Goal: Complete application form

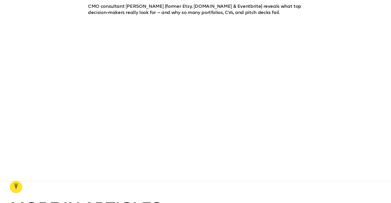
scroll to position [402, 0]
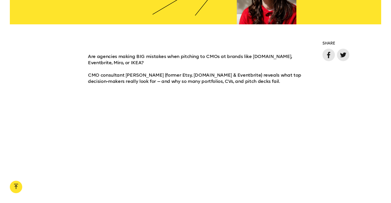
scroll to position [407, 0]
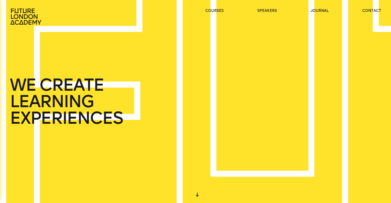
scroll to position [0, 0]
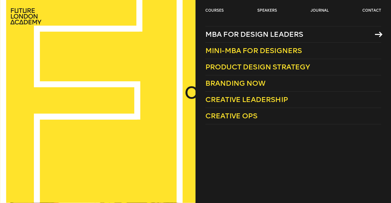
click at [246, 34] on span "MBA for Design Leaders" at bounding box center [254, 34] width 98 height 9
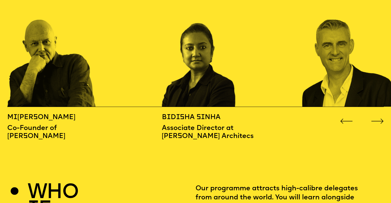
scroll to position [600, 0]
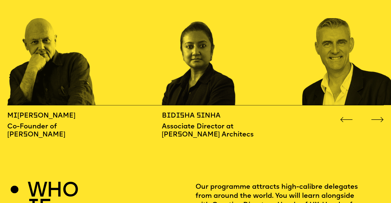
click at [377, 115] on button "Go to next slide" at bounding box center [377, 117] width 13 height 5
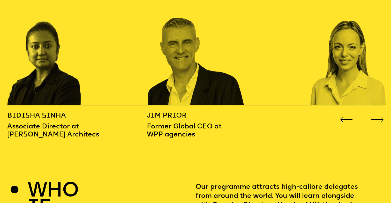
click at [377, 117] on icon "Go to next slide" at bounding box center [377, 119] width 13 height 5
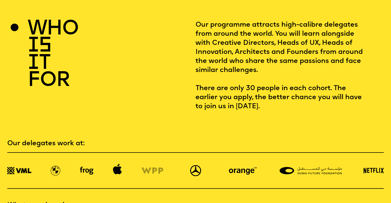
scroll to position [766, 0]
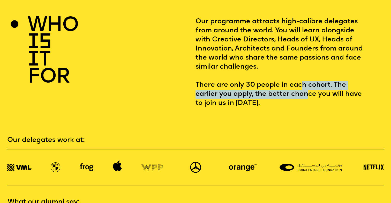
drag, startPoint x: 266, startPoint y: 74, endPoint x: 269, endPoint y: 86, distance: 12.9
click at [269, 87] on p "Our programme attracts high-calibre delegates from around the world. You will l…" at bounding box center [280, 62] width 171 height 90
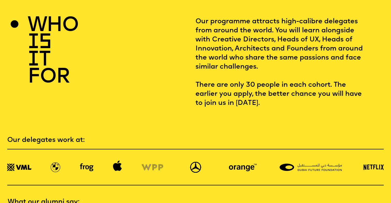
click at [271, 98] on p "Our programme attracts high-calibre delegates from around the world. You will l…" at bounding box center [280, 62] width 171 height 90
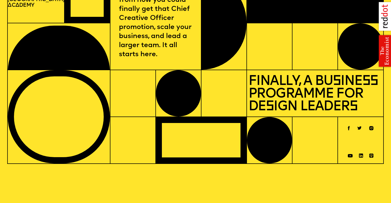
scroll to position [0, 0]
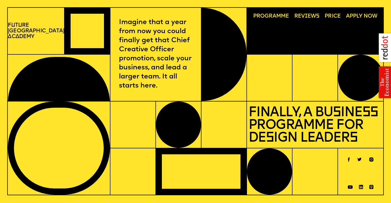
click at [330, 15] on span "Price" at bounding box center [332, 16] width 16 height 6
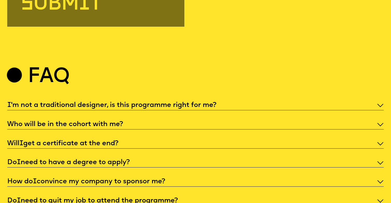
scroll to position [1810, 0]
click at [288, 90] on section "Faq" at bounding box center [195, 84] width 376 height 33
click at [266, 101] on p "I 'm not a traditional designer, is this programme right for me?" at bounding box center [195, 105] width 376 height 9
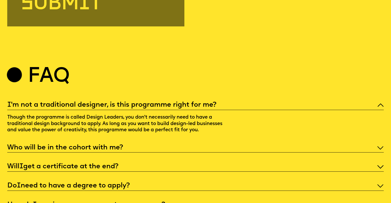
click at [262, 101] on div "I 'm not a traditional designer, is this programme right for me? Though the pro…" at bounding box center [195, 117] width 376 height 33
click at [238, 131] on div "I 'm not a traditional designer, is this programme right for me? Though the pro…" at bounding box center [195, 165] width 376 height 128
click at [207, 143] on p "Who will be in the cohort with me?" at bounding box center [195, 147] width 376 height 9
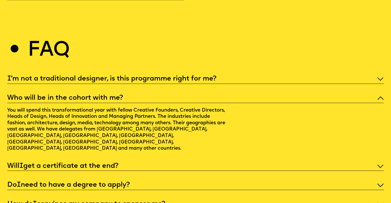
scroll to position [1839, 0]
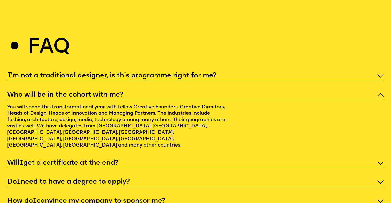
click at [181, 158] on p "Will I get a certificate at the end?" at bounding box center [195, 162] width 376 height 9
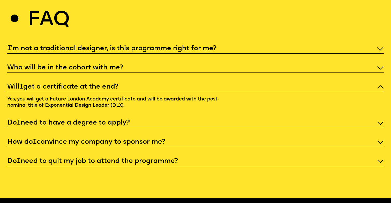
scroll to position [1867, 0]
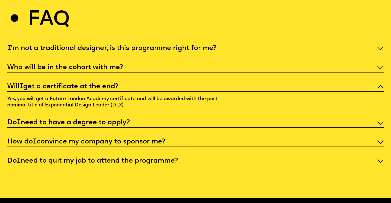
click at [180, 118] on p "Do I need to have a degree to apply?" at bounding box center [195, 122] width 376 height 9
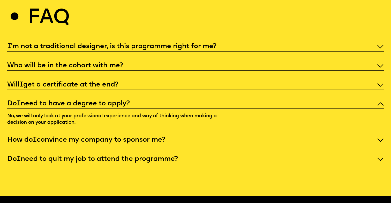
scroll to position [1873, 0]
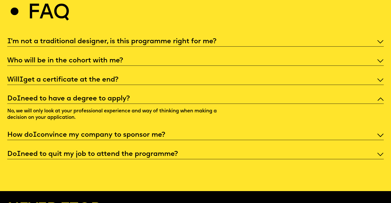
click at [173, 120] on div "I 'm not a traditional designer, is this programme right for me? Who will be in…" at bounding box center [195, 98] width 376 height 122
click at [167, 131] on p "How do I convince my company to sponsor me?" at bounding box center [195, 135] width 376 height 9
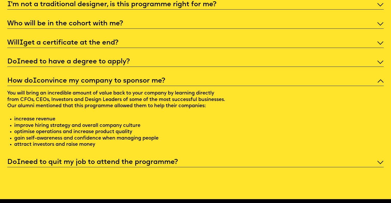
scroll to position [1913, 0]
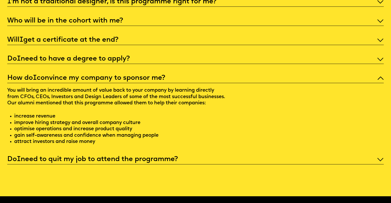
click at [161, 155] on p "Do I need to quit my job to attend the programme?" at bounding box center [195, 159] width 376 height 9
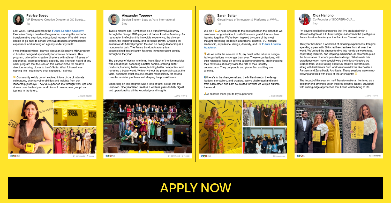
scroll to position [981, 0]
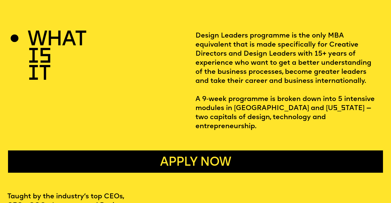
click at [244, 150] on button "Apply now" at bounding box center [195, 161] width 375 height 22
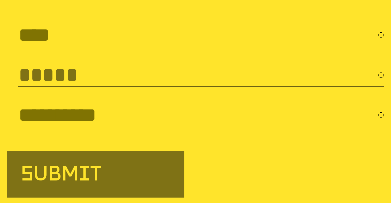
scroll to position [1615, 0]
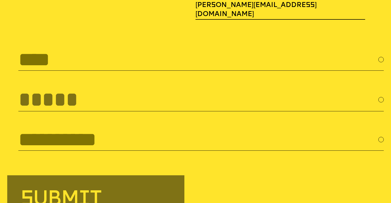
click at [138, 48] on input "text" at bounding box center [200, 59] width 365 height 22
type input "**********"
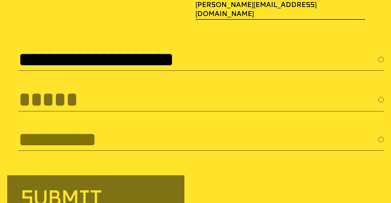
type input "**********"
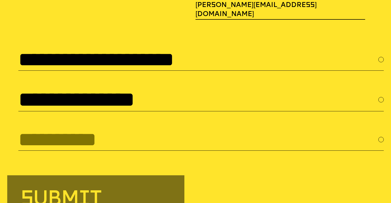
type input "**********"
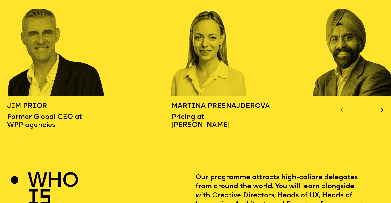
scroll to position [596, 0]
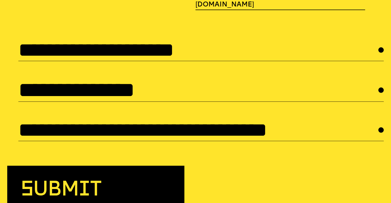
click at [133, 173] on button "subm i t" at bounding box center [95, 188] width 177 height 47
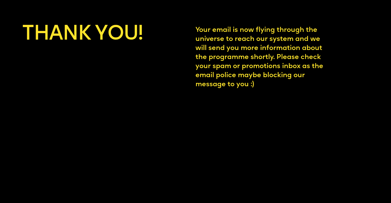
scroll to position [1773, 0]
